Goal: Task Accomplishment & Management: Manage account settings

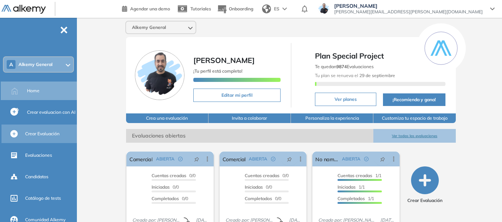
click at [44, 134] on span "Crear Evaluación" at bounding box center [42, 133] width 34 height 7
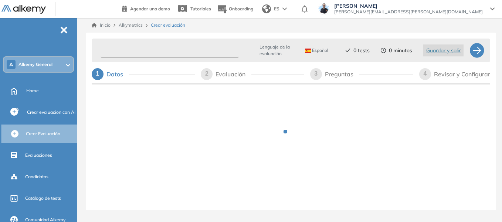
click at [161, 48] on input "text" at bounding box center [170, 50] width 138 height 14
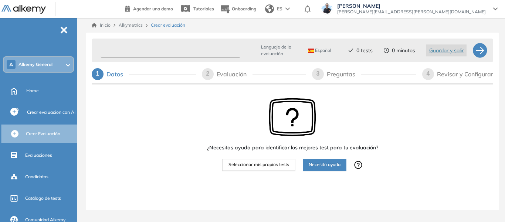
type input "*"
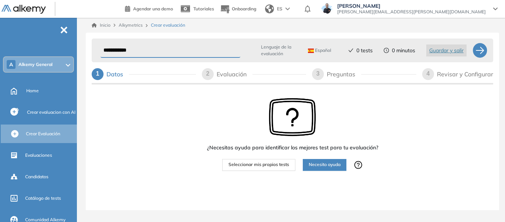
type input "**********"
click at [284, 167] on span "Seleccionar mis propios tests" at bounding box center [259, 164] width 61 height 7
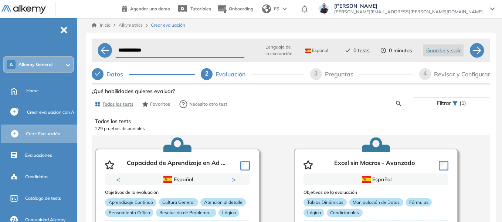
click at [344, 103] on input "text" at bounding box center [362, 103] width 67 height 7
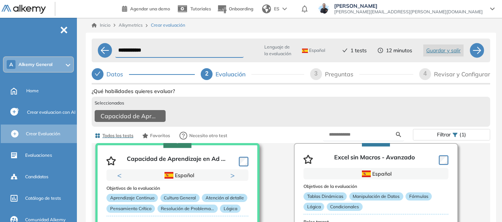
scroll to position [38, 0]
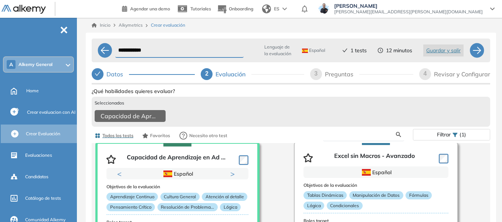
click at [371, 138] on input "text" at bounding box center [362, 134] width 67 height 7
type input "***"
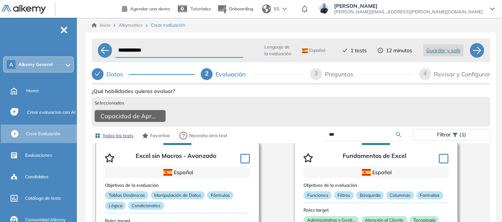
scroll to position [37, 0]
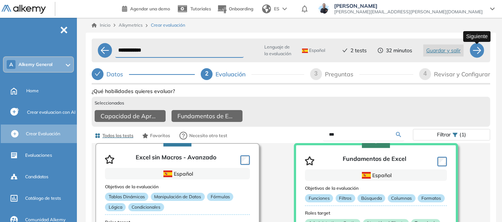
click at [481, 49] on div at bounding box center [477, 50] width 15 height 15
select select "*****"
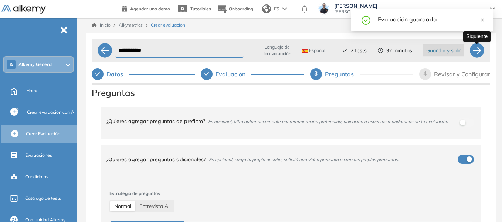
click at [481, 49] on div at bounding box center [477, 50] width 15 height 15
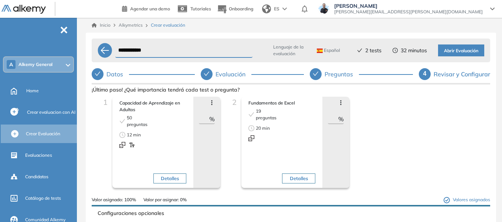
click at [473, 52] on span "Abrir Evaluación" at bounding box center [461, 50] width 34 height 7
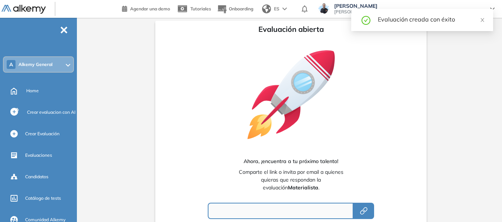
type input "**********"
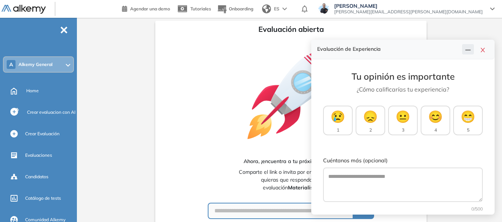
click at [473, 52] on button "button" at bounding box center [468, 49] width 12 height 10
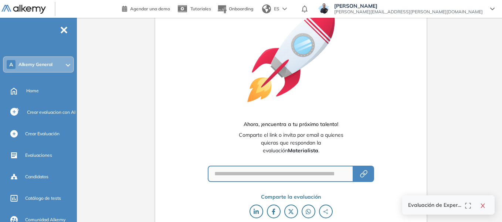
scroll to position [64, 0]
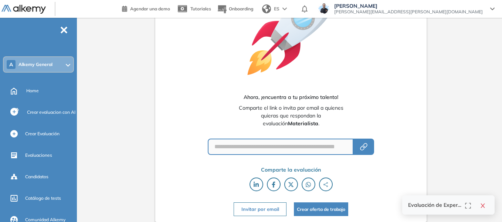
click at [269, 211] on button "Invitar por email" at bounding box center [260, 209] width 53 height 14
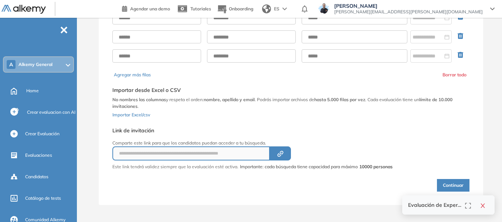
scroll to position [27, 0]
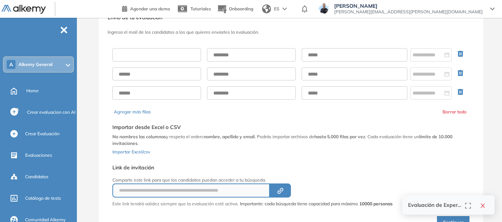
click at [174, 56] on input "text" at bounding box center [156, 54] width 89 height 13
type input "******"
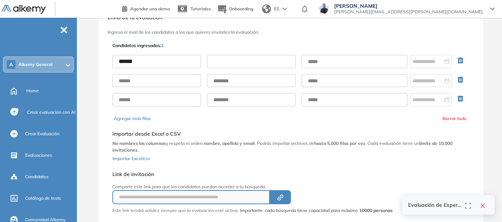
click at [246, 62] on input "text" at bounding box center [251, 61] width 89 height 13
type input "*****"
click at [316, 63] on input "text" at bounding box center [355, 61] width 106 height 13
type input "**********"
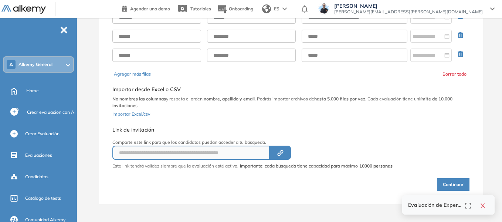
click at [452, 182] on button "Continuar" at bounding box center [453, 184] width 33 height 13
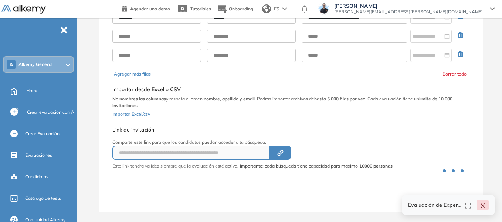
click at [483, 205] on icon "close" at bounding box center [483, 205] width 4 height 4
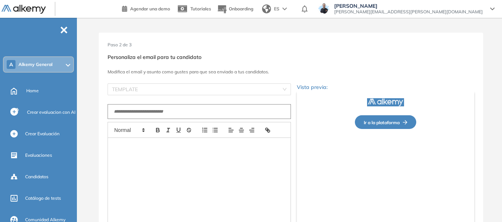
type input "**********"
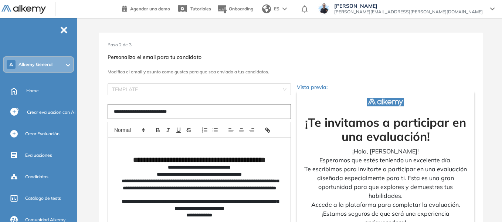
scroll to position [37, 0]
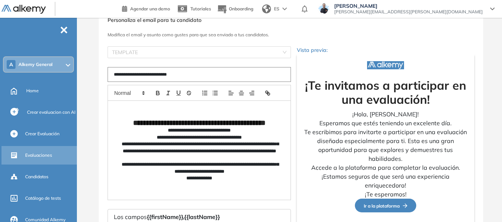
click at [41, 155] on span "Evaluaciones" at bounding box center [38, 155] width 27 height 7
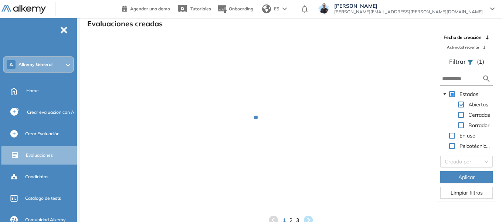
scroll to position [18, 0]
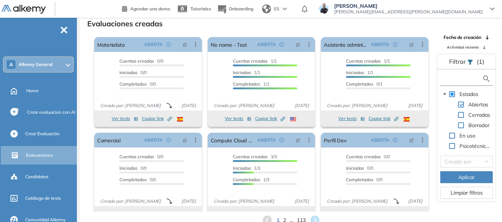
click at [464, 80] on input "text" at bounding box center [462, 79] width 40 height 8
type input "****"
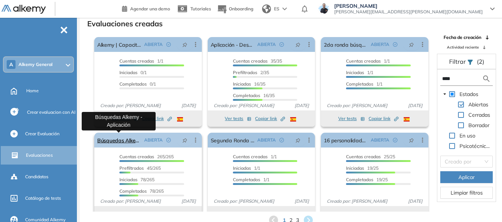
click at [137, 144] on link "Búsquedas Alkemy - Aplicación" at bounding box center [119, 139] width 44 height 15
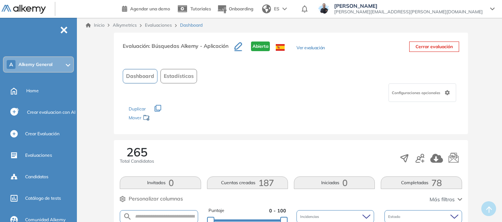
click at [182, 81] on button "Estadísticas" at bounding box center [179, 76] width 37 height 14
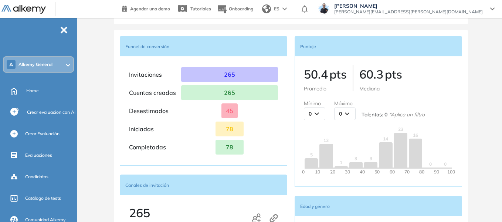
scroll to position [111, 0]
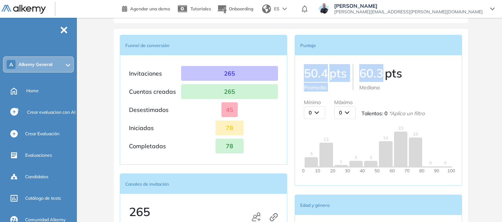
drag, startPoint x: 306, startPoint y: 74, endPoint x: 381, endPoint y: 73, distance: 74.4
click at [381, 73] on div "50.4 pts Promedio 60.3 pts Mediana" at bounding box center [378, 77] width 149 height 27
click at [364, 76] on p "60.3 pts" at bounding box center [381, 73] width 43 height 18
drag, startPoint x: 362, startPoint y: 73, endPoint x: 383, endPoint y: 75, distance: 21.2
click at [383, 75] on p "60.3 pts" at bounding box center [381, 73] width 43 height 18
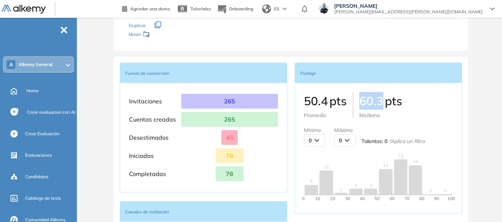
scroll to position [37, 0]
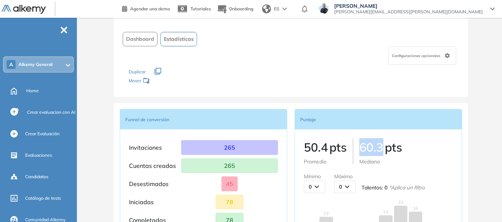
click at [136, 42] on span "Dashboard" at bounding box center [140, 39] width 28 height 8
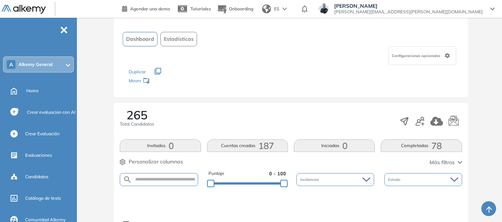
scroll to position [111, 0]
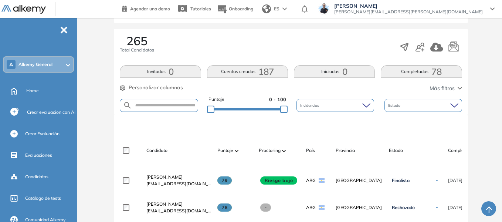
click at [437, 71] on span "78" at bounding box center [437, 71] width 10 height 0
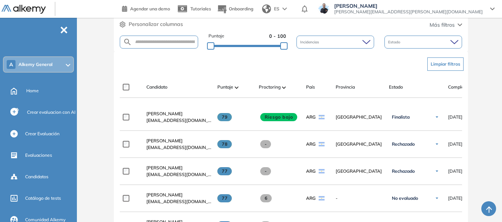
scroll to position [148, 0]
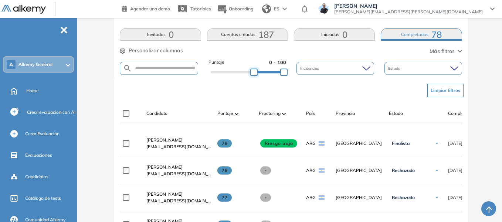
drag, startPoint x: 213, startPoint y: 73, endPoint x: 255, endPoint y: 73, distance: 42.2
click at [255, 73] on div at bounding box center [253, 71] width 7 height 7
click at [259, 73] on div at bounding box center [258, 71] width 7 height 7
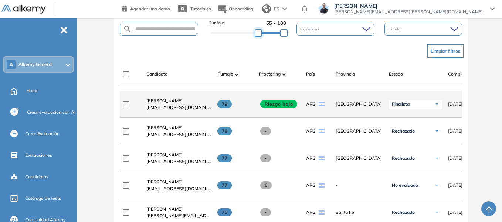
scroll to position [185, 0]
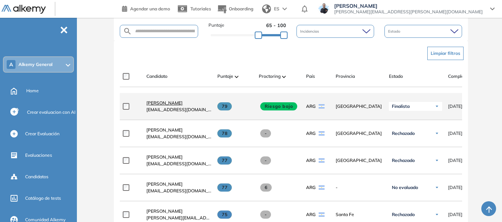
click at [160, 105] on span "Stefano Trento" at bounding box center [165, 103] width 36 height 6
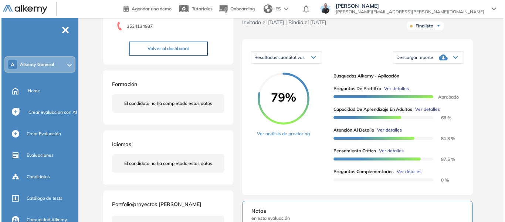
scroll to position [111, 0]
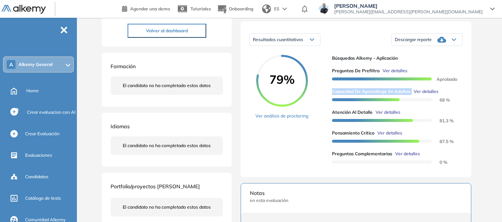
drag, startPoint x: 333, startPoint y: 97, endPoint x: 424, endPoint y: 96, distance: 90.3
click at [415, 95] on div "Capacidad de Aprendizaje en Adultos Ver detalles" at bounding box center [394, 91] width 125 height 7
click at [428, 95] on span "Ver detalles" at bounding box center [426, 91] width 25 height 7
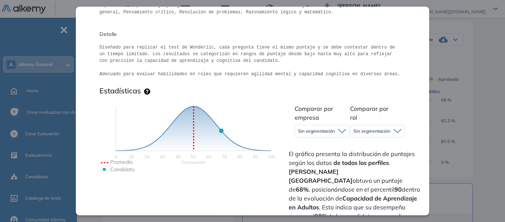
click at [323, 127] on div "Sin segmentación" at bounding box center [322, 131] width 54 height 12
click at [265, 105] on icon "Puntuación 0 10 20 30 40 50 60 70 80 90 100 Promedio Candidato" at bounding box center [193, 146] width 185 height 111
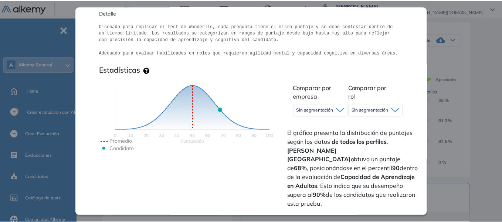
scroll to position [148, 0]
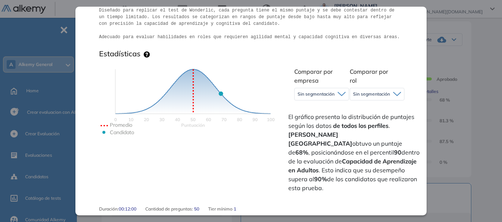
click at [471, 112] on div "Capacidad de Aprendizaje en Adultos Capacidad de Pensamiento Integrador Idiomas…" at bounding box center [291, 138] width 385 height 433
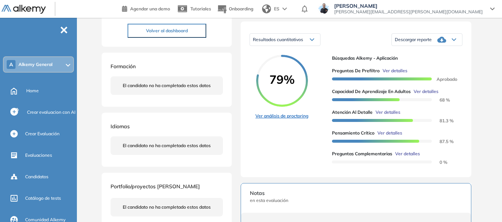
click at [284, 119] on link "Ver análisis de proctoring" at bounding box center [282, 115] width 53 height 7
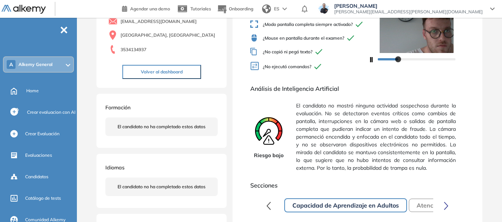
scroll to position [74, 0]
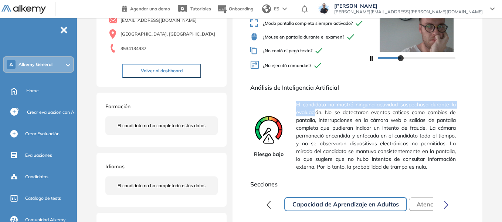
drag, startPoint x: 297, startPoint y: 111, endPoint x: 316, endPoint y: 118, distance: 20.2
click at [316, 118] on span "El candidato no mostró ninguna actividad sospechosa durante la evaluación. No s…" at bounding box center [376, 136] width 160 height 76
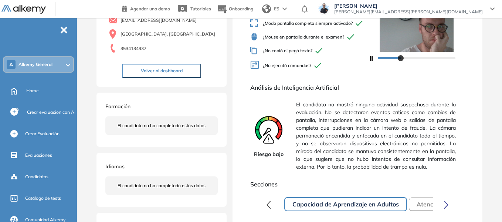
click at [295, 129] on div "Riesgo bajo El candidato no mostró ninguna actividad sospechosa durante la eval…" at bounding box center [357, 136] width 215 height 76
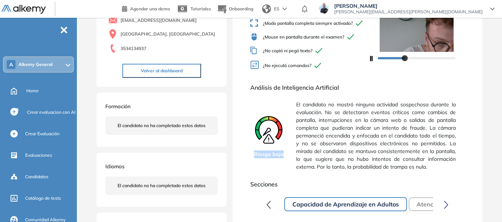
drag, startPoint x: 256, startPoint y: 160, endPoint x: 284, endPoint y: 162, distance: 28.5
click at [284, 162] on div "Riesgo bajo" at bounding box center [268, 136] width 37 height 76
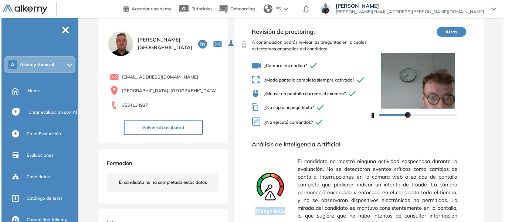
scroll to position [0, 0]
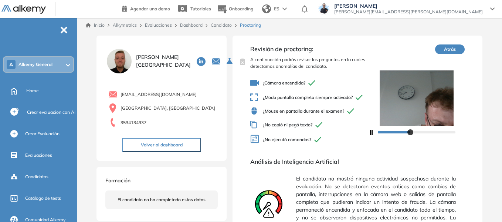
click at [191, 23] on link "Dashboard" at bounding box center [191, 25] width 23 height 6
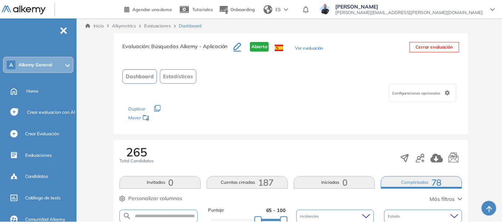
scroll to position [167, 0]
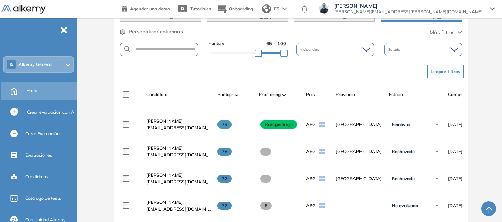
click at [34, 90] on span "Home" at bounding box center [32, 90] width 13 height 7
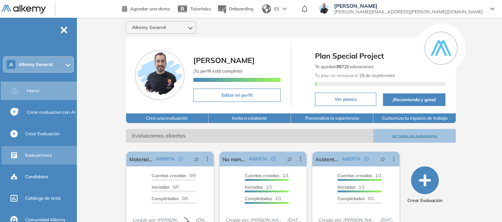
click at [37, 155] on span "Evaluaciones" at bounding box center [38, 155] width 27 height 7
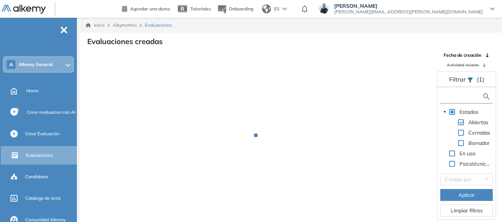
click at [448, 92] on input "text" at bounding box center [462, 96] width 40 height 8
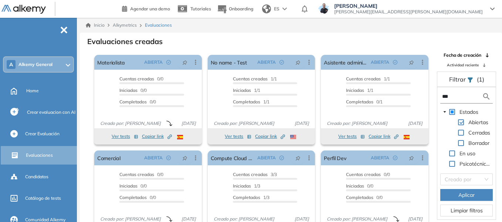
type input "****"
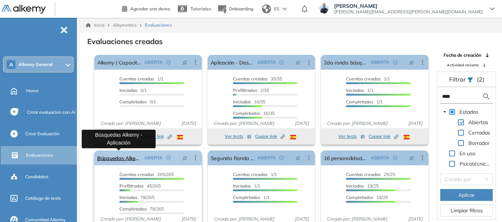
click at [126, 161] on link "Búsquedas Alkemy - Aplicación" at bounding box center [119, 157] width 44 height 15
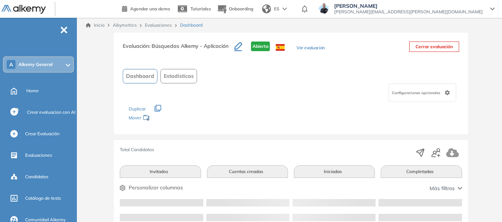
scroll to position [20, 0]
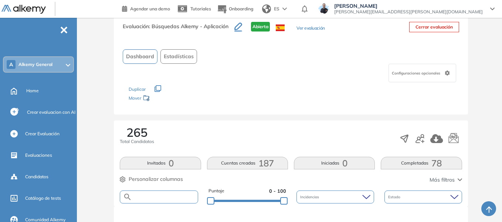
click at [158, 194] on input "text" at bounding box center [164, 197] width 65 height 6
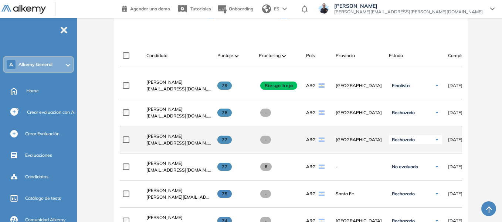
scroll to position [206, 0]
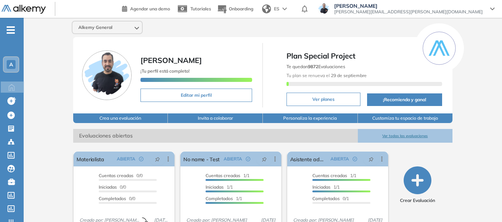
click at [11, 66] on span "A" at bounding box center [11, 64] width 4 height 6
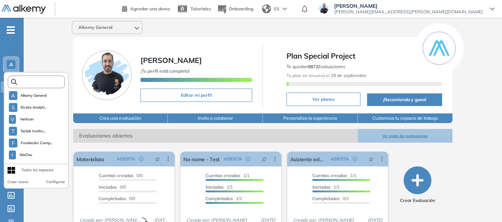
click at [27, 84] on input "text" at bounding box center [38, 82] width 43 height 6
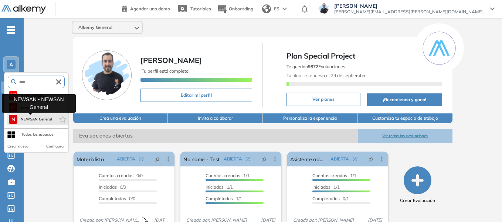
type input "****"
click at [50, 117] on span "NEWSAN General" at bounding box center [35, 119] width 31 height 6
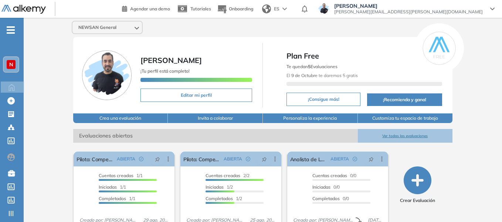
click at [213, 116] on button "Invita a colaborar" at bounding box center [215, 118] width 95 height 10
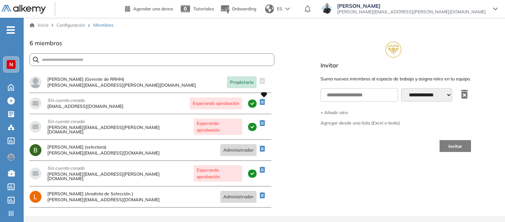
click at [262, 102] on icon "button" at bounding box center [264, 103] width 9 height 9
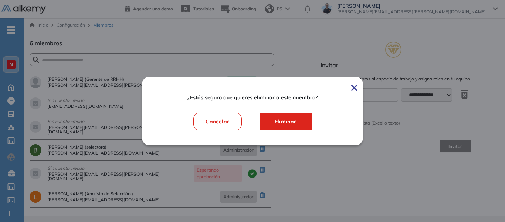
click at [287, 119] on span "Eliminar" at bounding box center [286, 121] width 34 height 9
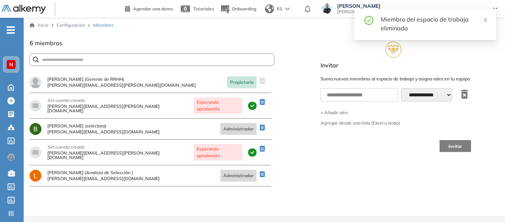
click at [13, 65] on span "N" at bounding box center [11, 64] width 4 height 6
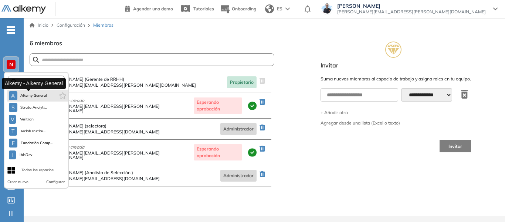
click at [44, 97] on span "Alkemy General" at bounding box center [33, 95] width 27 height 6
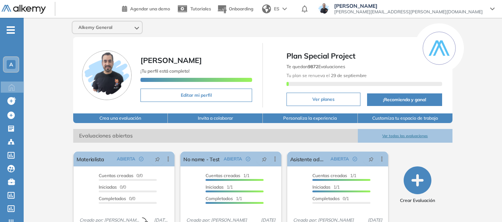
click at [13, 63] on span "A" at bounding box center [11, 64] width 4 height 6
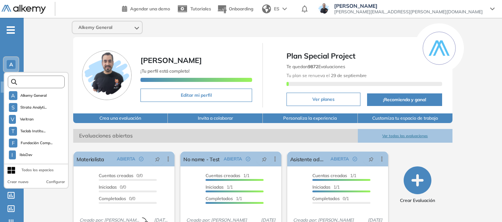
click at [43, 84] on input "text" at bounding box center [38, 82] width 43 height 6
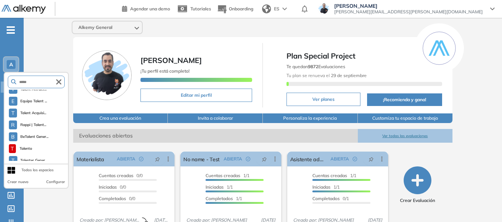
scroll to position [117, 0]
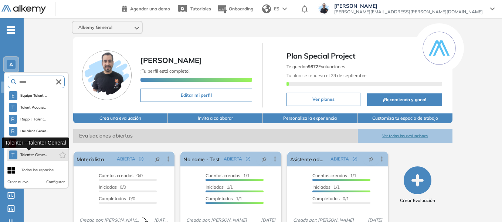
type input "*****"
click at [34, 154] on span "Talenter Gener..." at bounding box center [33, 155] width 27 height 6
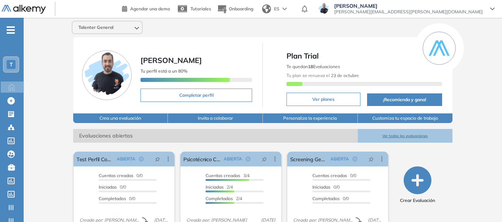
scroll to position [28, 0]
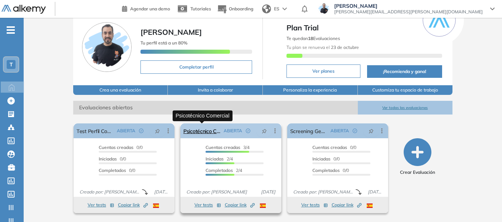
click at [193, 126] on link "Psicotécnico Comercial" at bounding box center [201, 130] width 37 height 15
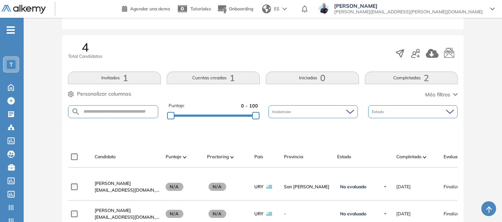
scroll to position [241, 0]
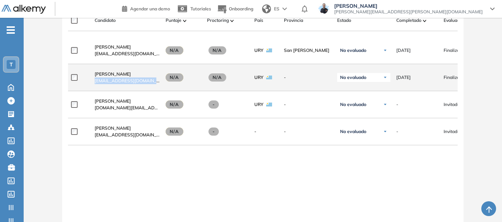
drag, startPoint x: 95, startPoint y: 84, endPoint x: 155, endPoint y: 84, distance: 59.9
click at [155, 84] on div "[PERSON_NAME] Pame [EMAIL_ADDRESS][DOMAIN_NAME]" at bounding box center [127, 77] width 65 height 13
copy span "[EMAIL_ADDRESS][DOMAIN_NAME]"
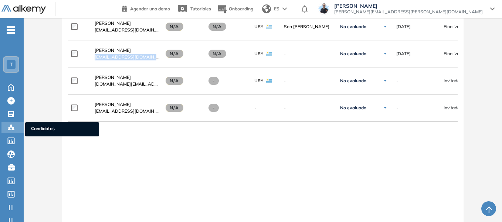
scroll to position [315, 0]
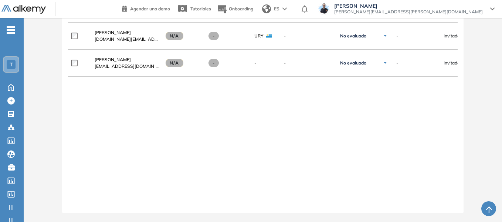
click at [10, 27] on span "-" at bounding box center [11, 29] width 8 height 6
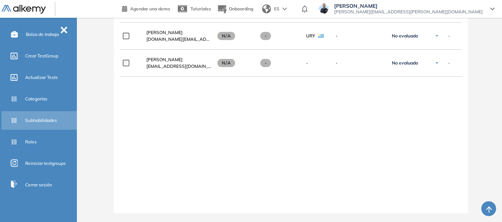
scroll to position [189, 0]
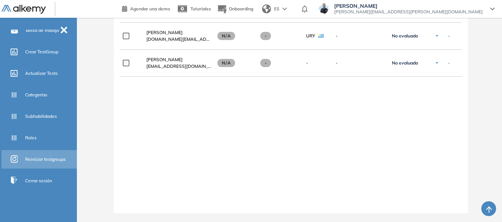
click at [57, 158] on span "Reiniciar testgroups" at bounding box center [45, 159] width 41 height 7
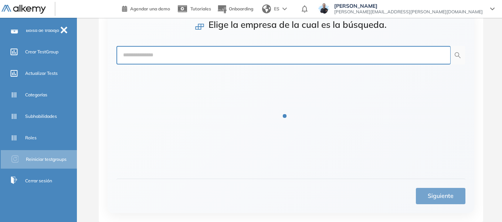
scroll to position [54, 0]
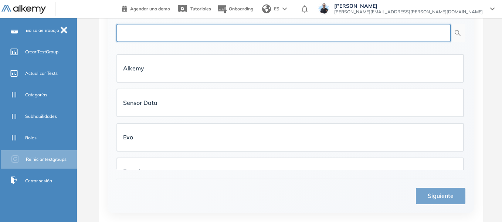
click at [380, 29] on input "text" at bounding box center [284, 33] width 334 height 18
type input "********"
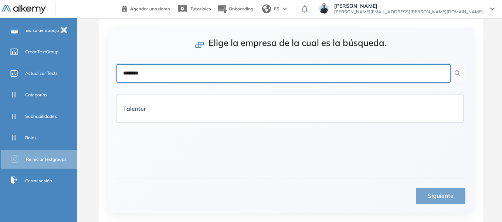
scroll to position [14, 0]
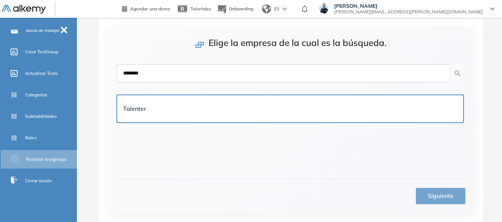
click at [233, 113] on div "Talenter" at bounding box center [290, 108] width 334 height 9
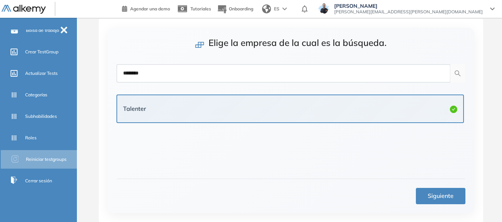
click at [417, 196] on button "Siguiente" at bounding box center [441, 196] width 50 height 16
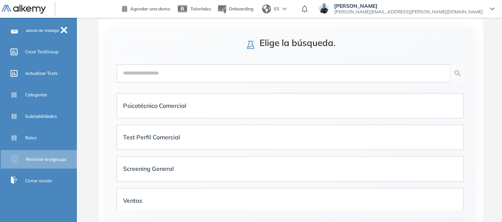
scroll to position [0, 0]
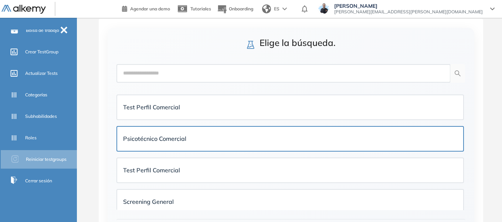
click at [182, 140] on strong "Psicotécnico Comercial" at bounding box center [154, 138] width 63 height 7
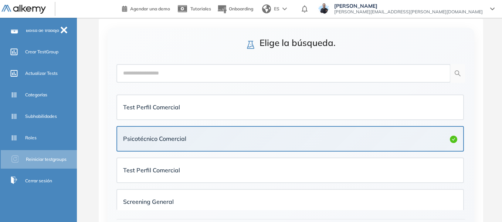
scroll to position [54, 0]
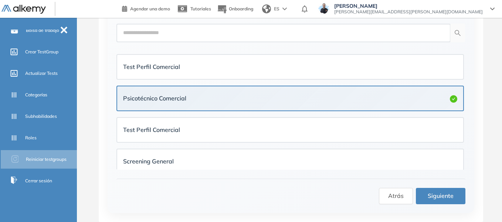
click at [435, 196] on span "Siguiente" at bounding box center [441, 195] width 26 height 9
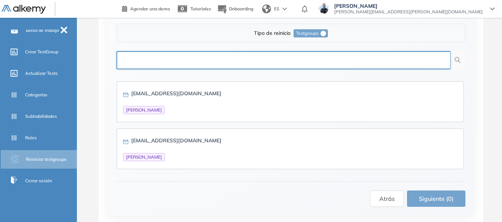
click at [252, 63] on input "text" at bounding box center [284, 60] width 334 height 18
paste input "**********"
type input "**********"
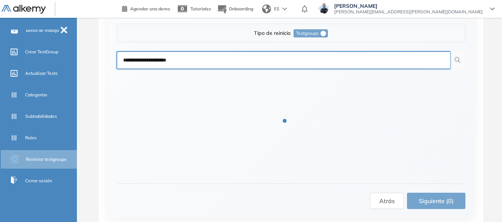
scroll to position [14, 0]
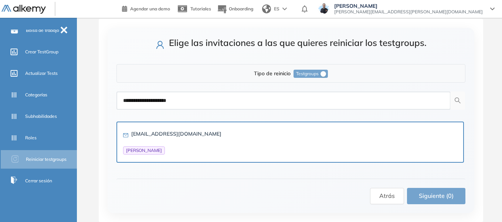
click at [207, 154] on div "pamearias2014@gmail.com Pamela Arias" at bounding box center [290, 141] width 334 height 25
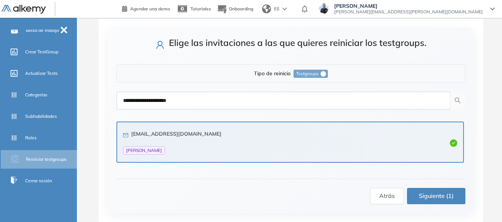
click at [449, 198] on span "Siguiente (1)" at bounding box center [436, 195] width 35 height 9
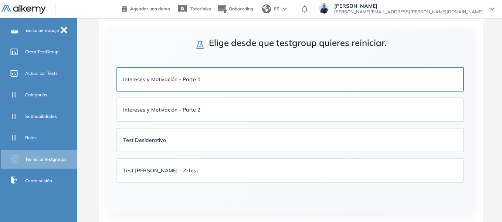
click at [194, 77] on strong "Intereses y Motivación - Parte 1" at bounding box center [161, 79] width 77 height 7
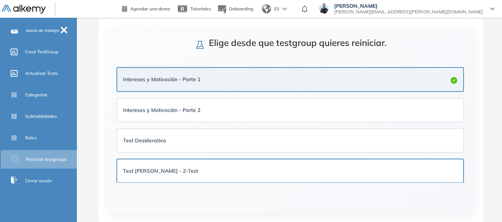
click at [175, 169] on strong "Test de Zulliger - Z-Test" at bounding box center [160, 170] width 75 height 7
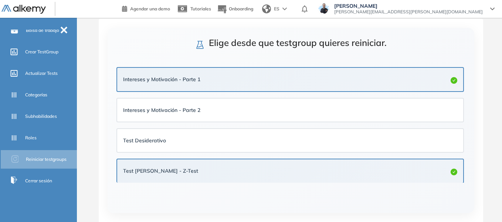
scroll to position [48, 0]
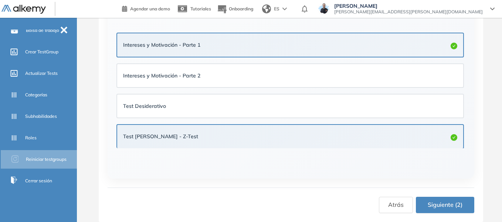
click at [448, 205] on span "Siguiente (2)" at bounding box center [445, 204] width 35 height 9
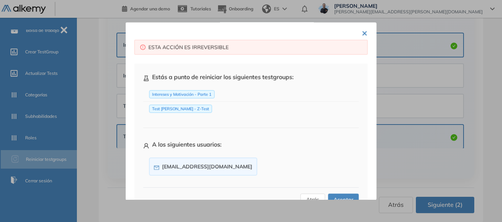
scroll to position [26, 0]
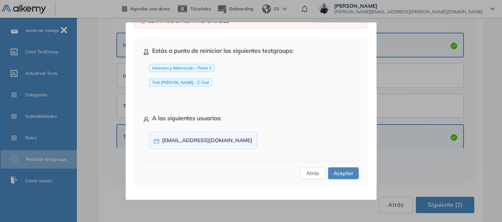
click at [347, 174] on span "Aceptar" at bounding box center [344, 173] width 20 height 8
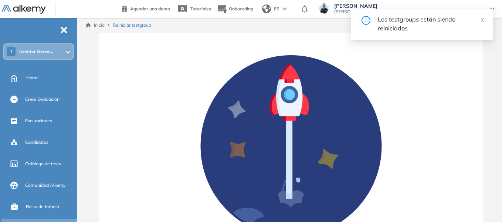
scroll to position [0, 0]
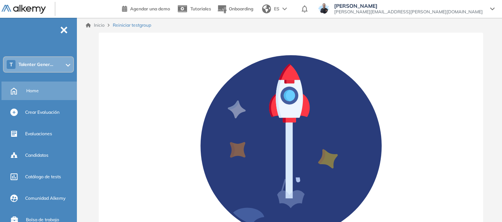
click at [37, 91] on span "Home" at bounding box center [32, 90] width 13 height 7
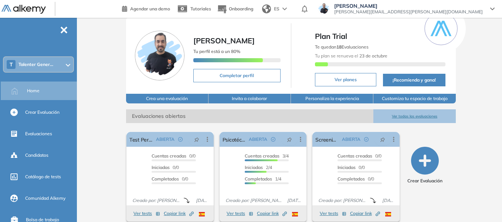
scroll to position [28, 0]
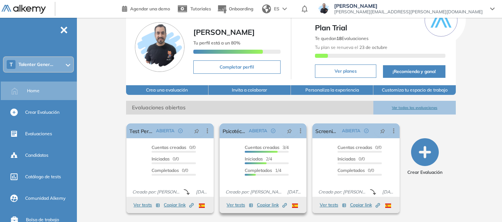
click at [265, 204] on span "Copiar link Created by potrace 1.16, written by Peter Selinger 2001-2019" at bounding box center [272, 204] width 30 height 7
